Goal: Task Accomplishment & Management: Complete application form

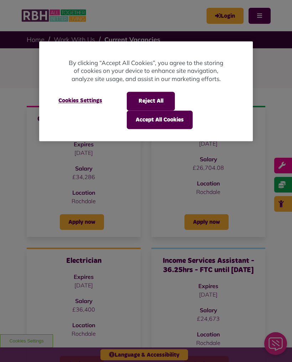
click at [145, 123] on button "Accept All Cookies" at bounding box center [160, 120] width 66 height 18
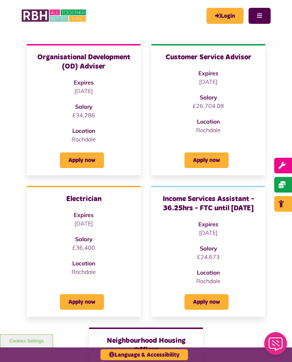
scroll to position [62, 0]
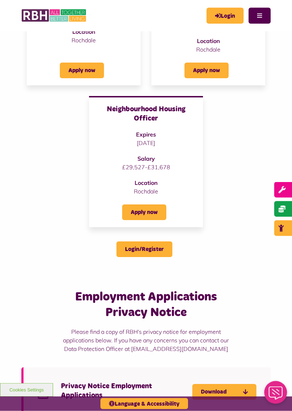
click at [135, 220] on link "Apply now" at bounding box center [144, 213] width 44 height 16
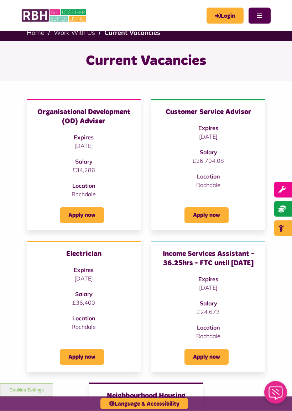
scroll to position [7, 0]
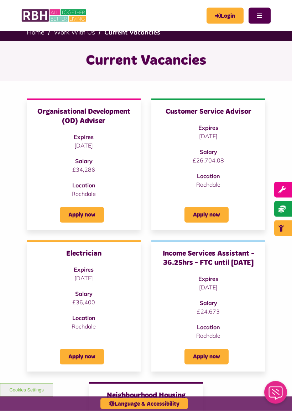
click at [203, 205] on div "Apply now" at bounding box center [208, 210] width 100 height 25
click at [206, 216] on link "Apply now" at bounding box center [206, 215] width 44 height 16
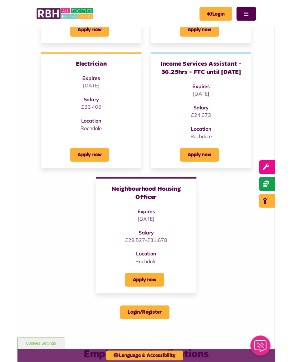
scroll to position [188, 0]
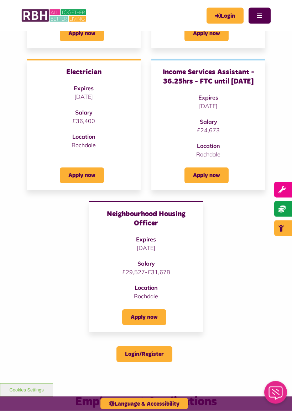
click at [150, 362] on link "Login/Register" at bounding box center [144, 355] width 56 height 16
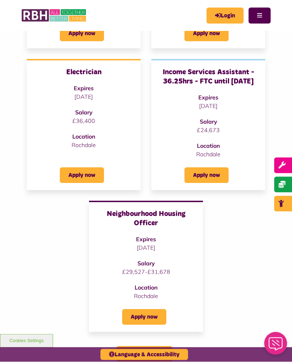
scroll to position [209, 0]
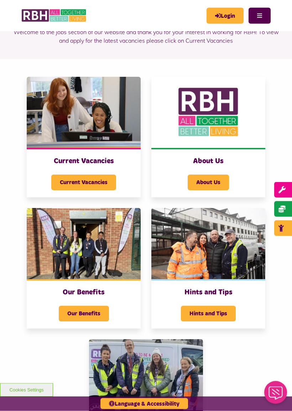
scroll to position [54, 0]
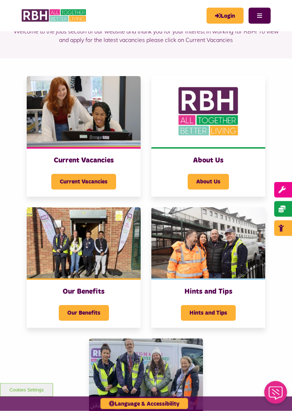
click at [65, 182] on span "Current Vacancies" at bounding box center [83, 182] width 65 height 16
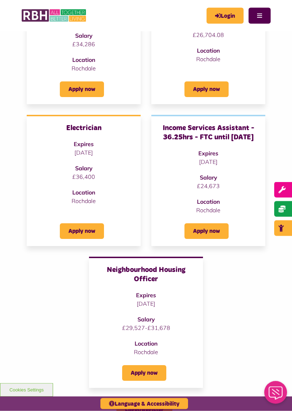
scroll to position [133, 0]
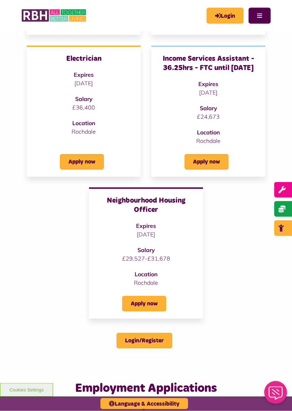
click at [136, 312] on link "Apply now" at bounding box center [144, 304] width 44 height 16
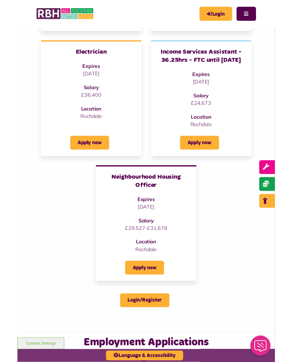
scroll to position [222, 0]
